Goal: Book appointment/travel/reservation

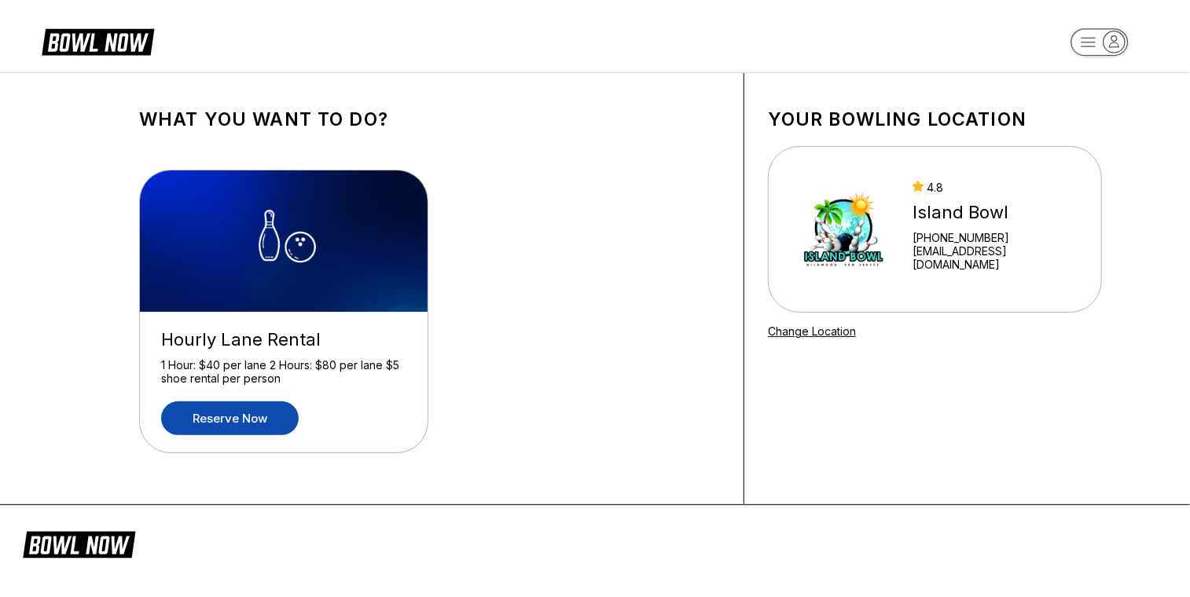
click at [266, 417] on link "Reserve now" at bounding box center [230, 419] width 138 height 34
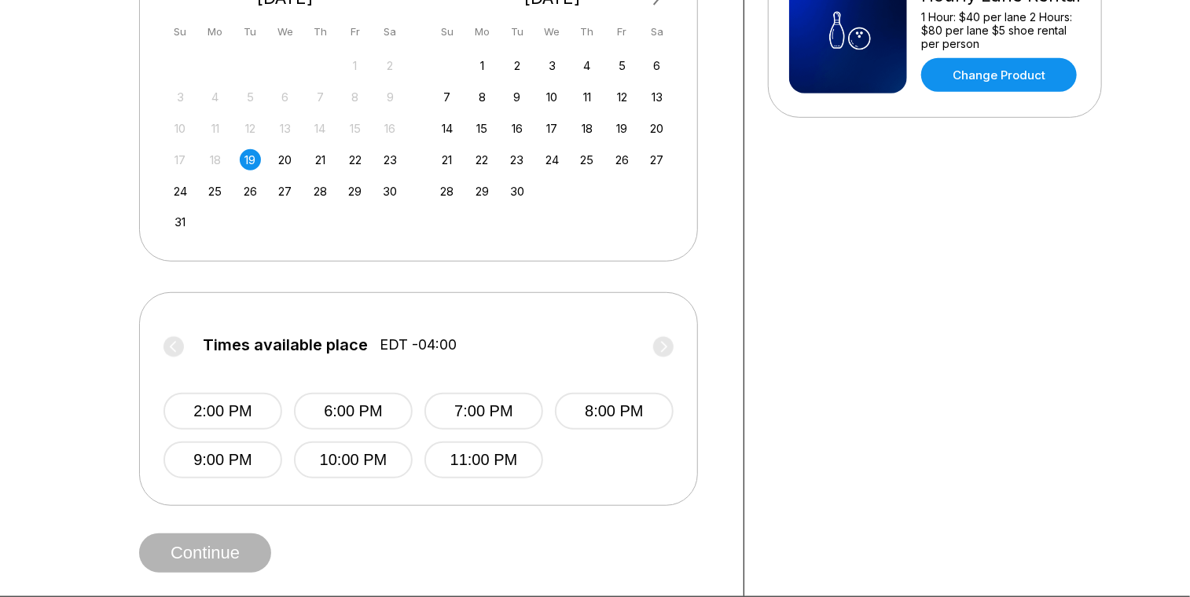
scroll to position [409, 0]
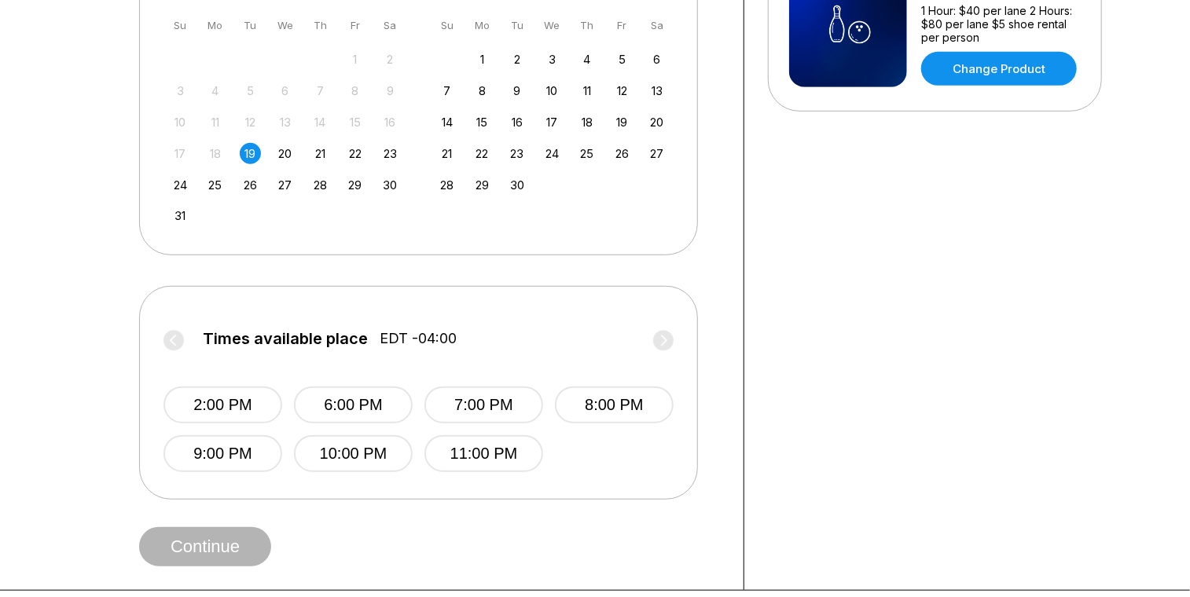
click at [380, 332] on span "EDT -04:00" at bounding box center [418, 338] width 77 height 17
click at [435, 336] on span "EDT -04:00" at bounding box center [418, 338] width 77 height 17
click at [663, 341] on label "Times available place EDT -04:00" at bounding box center [418, 342] width 510 height 25
click at [226, 408] on button "2:00 PM" at bounding box center [222, 405] width 119 height 37
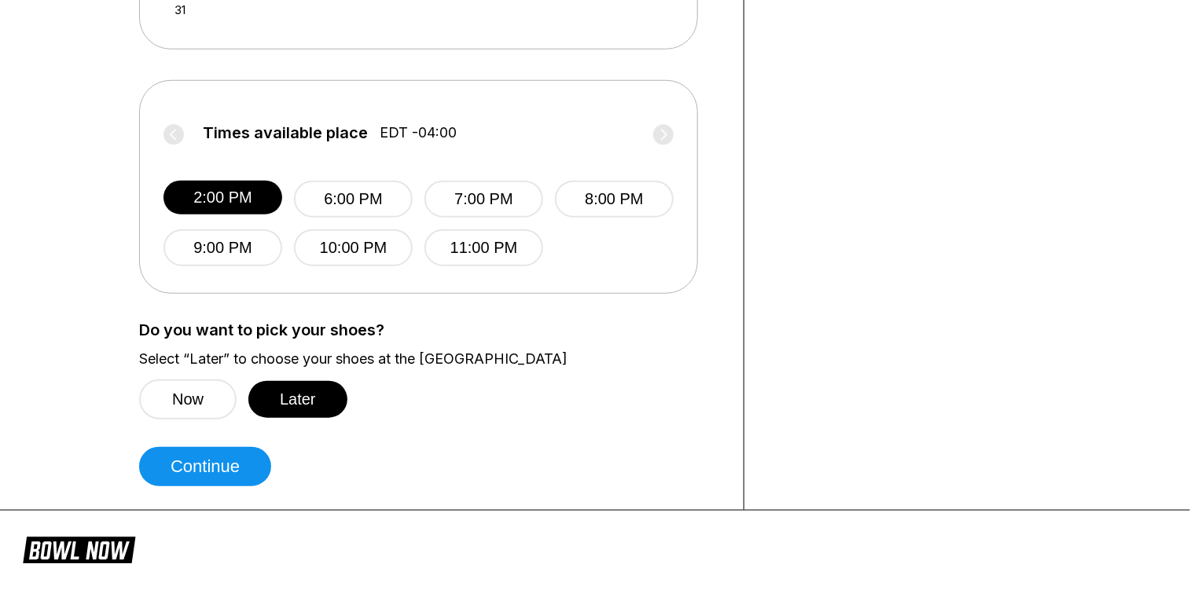
scroll to position [616, 0]
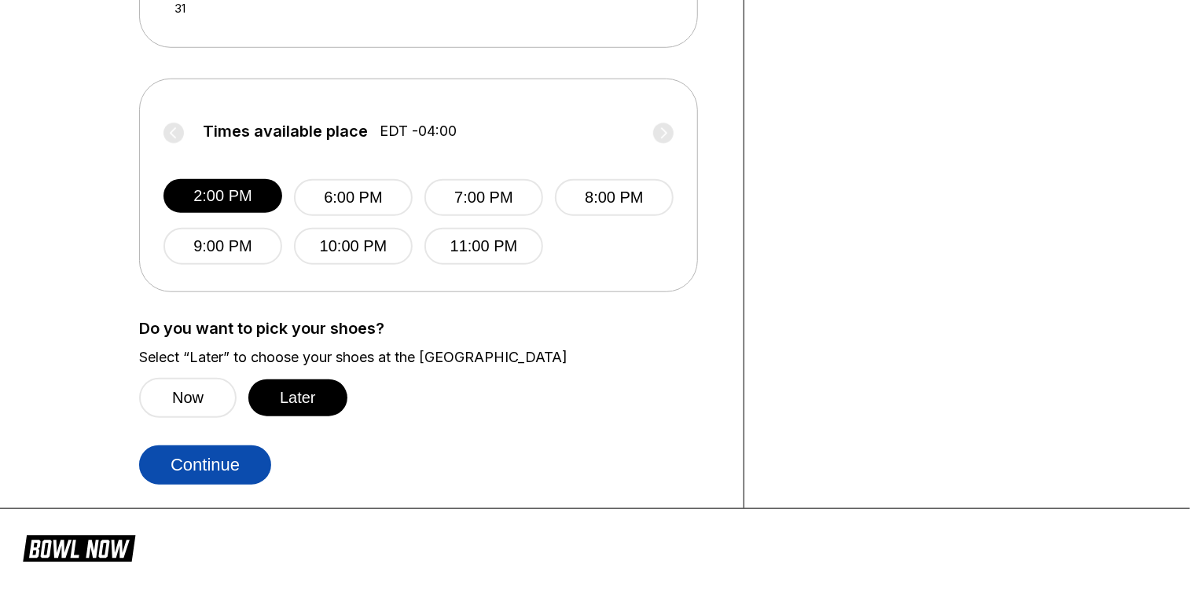
click at [232, 459] on button "Continue" at bounding box center [205, 465] width 132 height 39
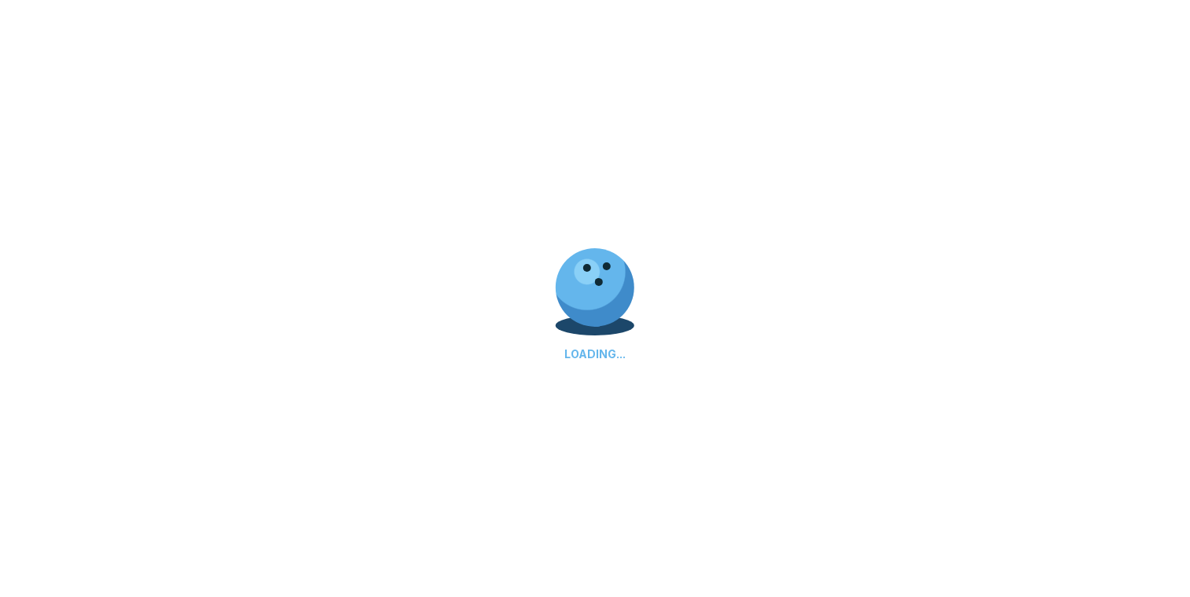
select select "**"
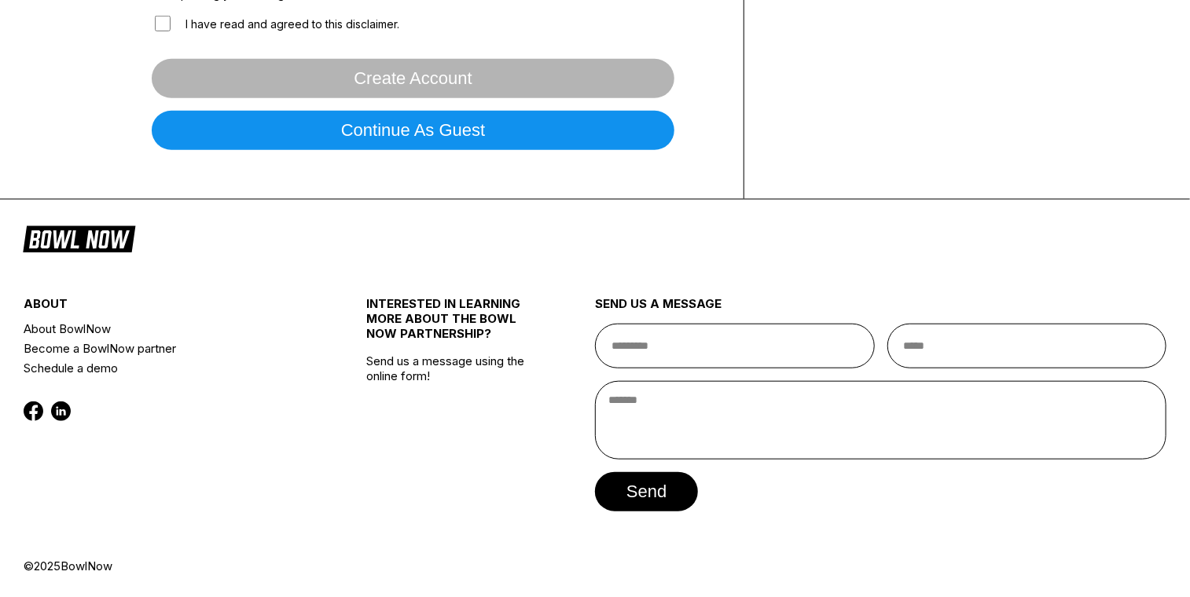
scroll to position [0, 0]
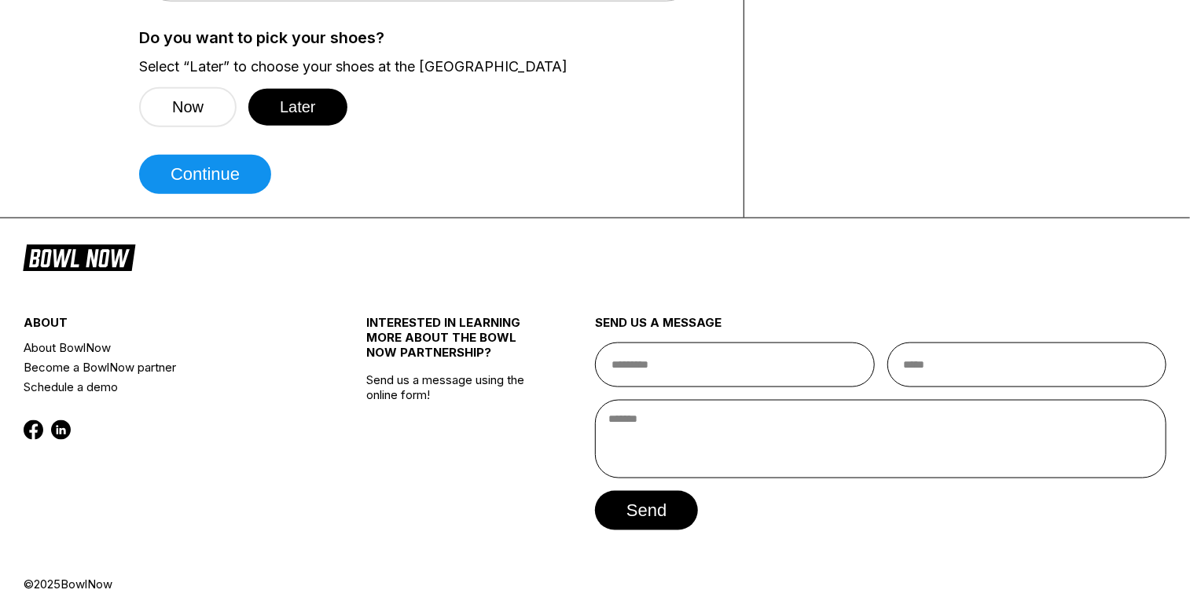
scroll to position [924, 0]
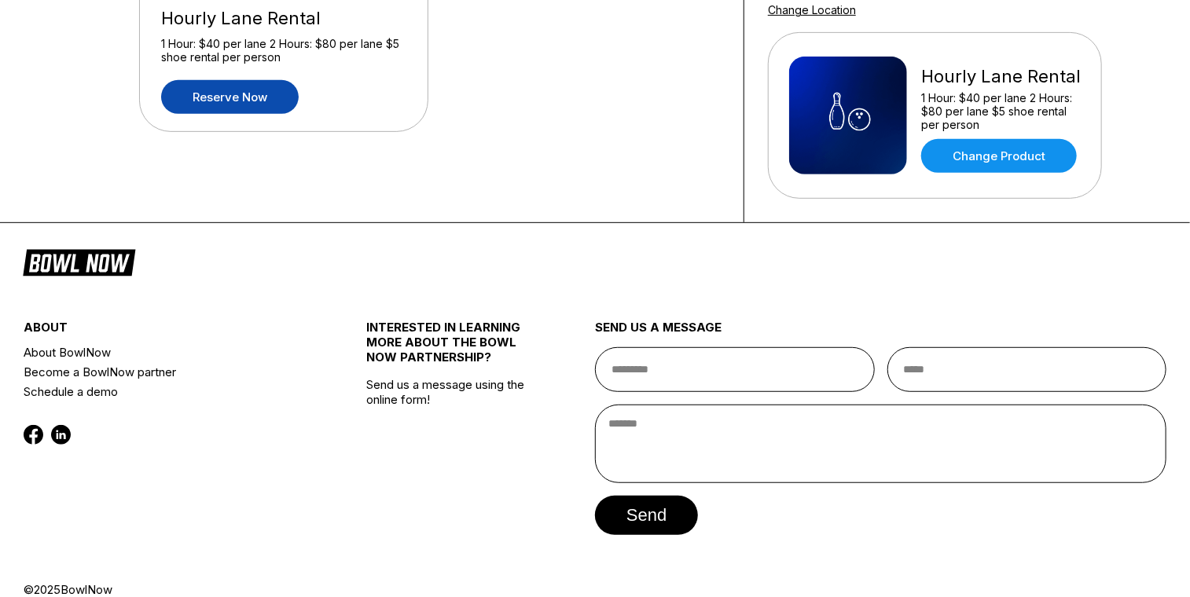
scroll to position [343, 0]
